Goal: Task Accomplishment & Management: Manage account settings

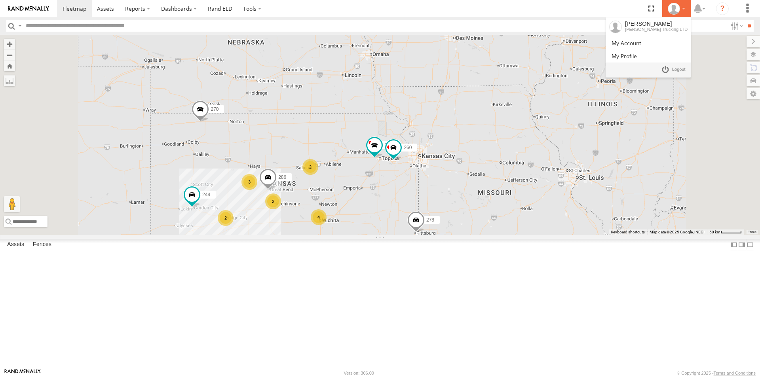
click at [684, 10] on div at bounding box center [676, 9] width 23 height 12
click at [676, 65] on span at bounding box center [678, 69] width 13 height 9
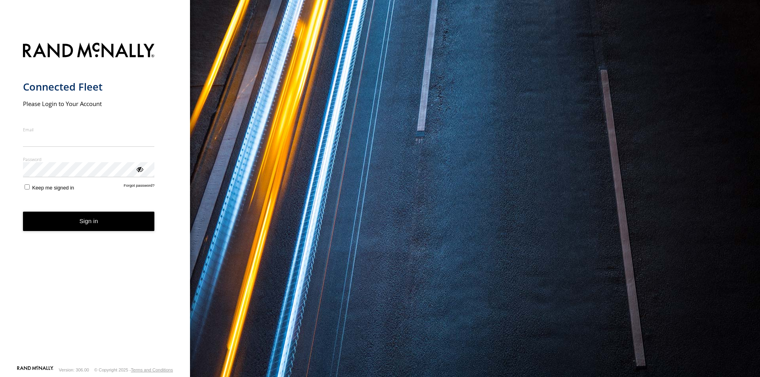
click at [33, 142] on input "Email" at bounding box center [89, 140] width 132 height 14
type input "**********"
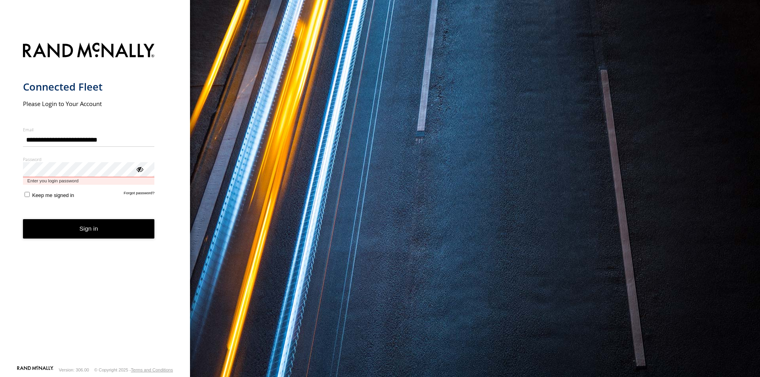
click at [23, 219] on button "Sign in" at bounding box center [89, 228] width 132 height 19
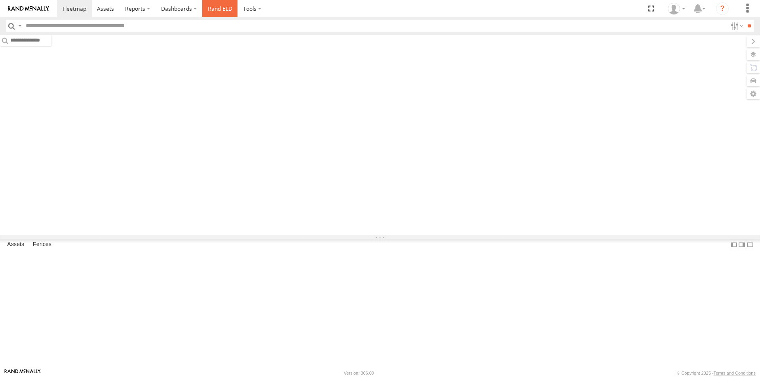
click at [208, 8] on link "Rand ELD" at bounding box center [220, 8] width 36 height 17
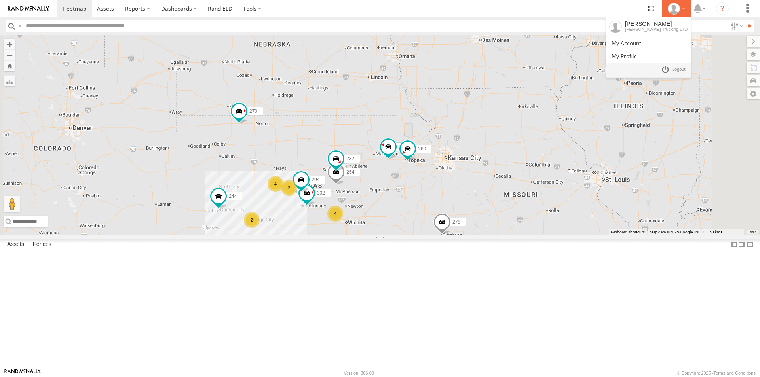
click at [678, 8] on icon at bounding box center [673, 9] width 12 height 12
click at [672, 67] on span at bounding box center [678, 69] width 13 height 9
